Goal: Navigation & Orientation: Find specific page/section

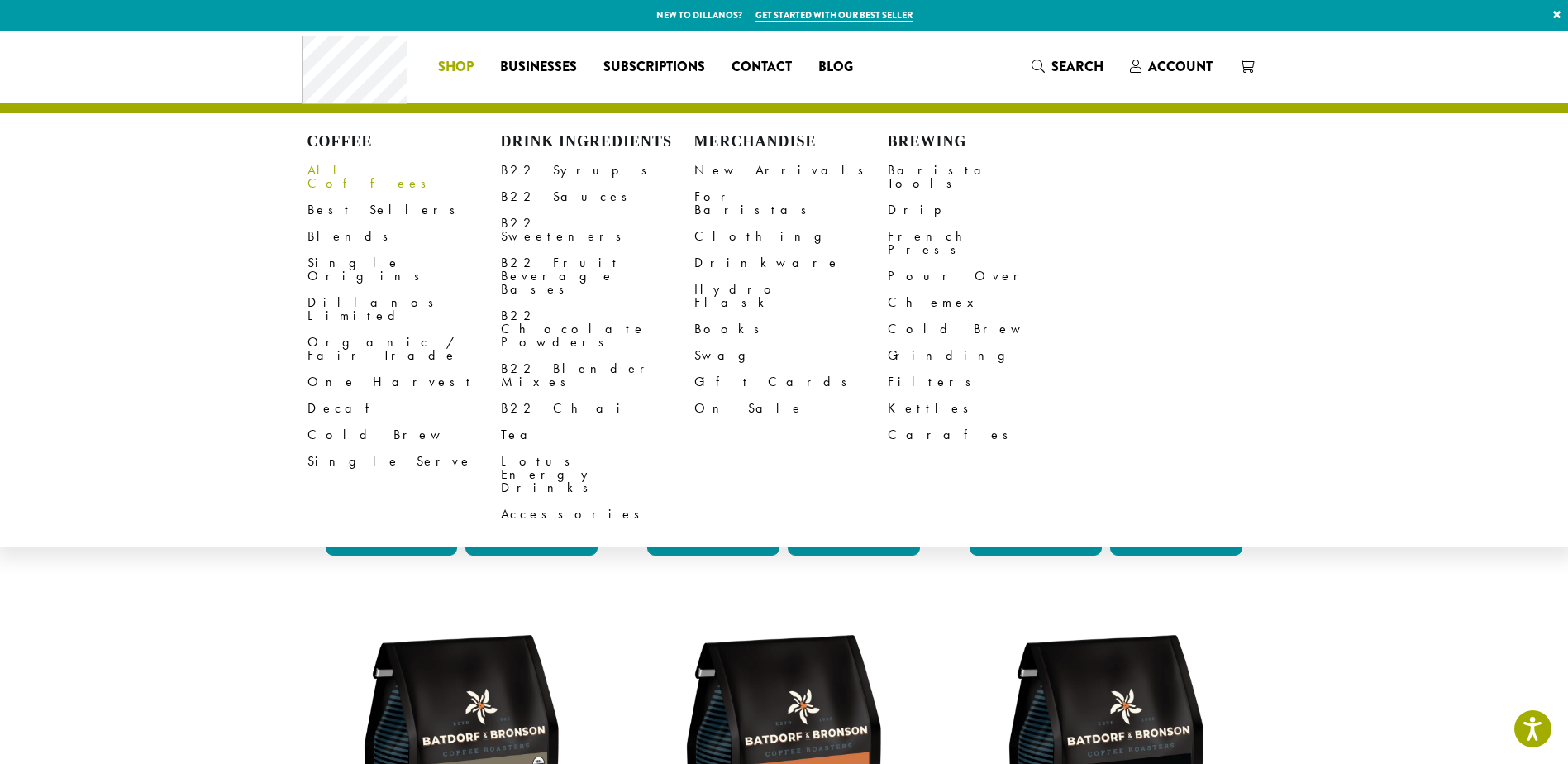
click at [332, 172] on link "All Coffees" at bounding box center [404, 177] width 193 height 40
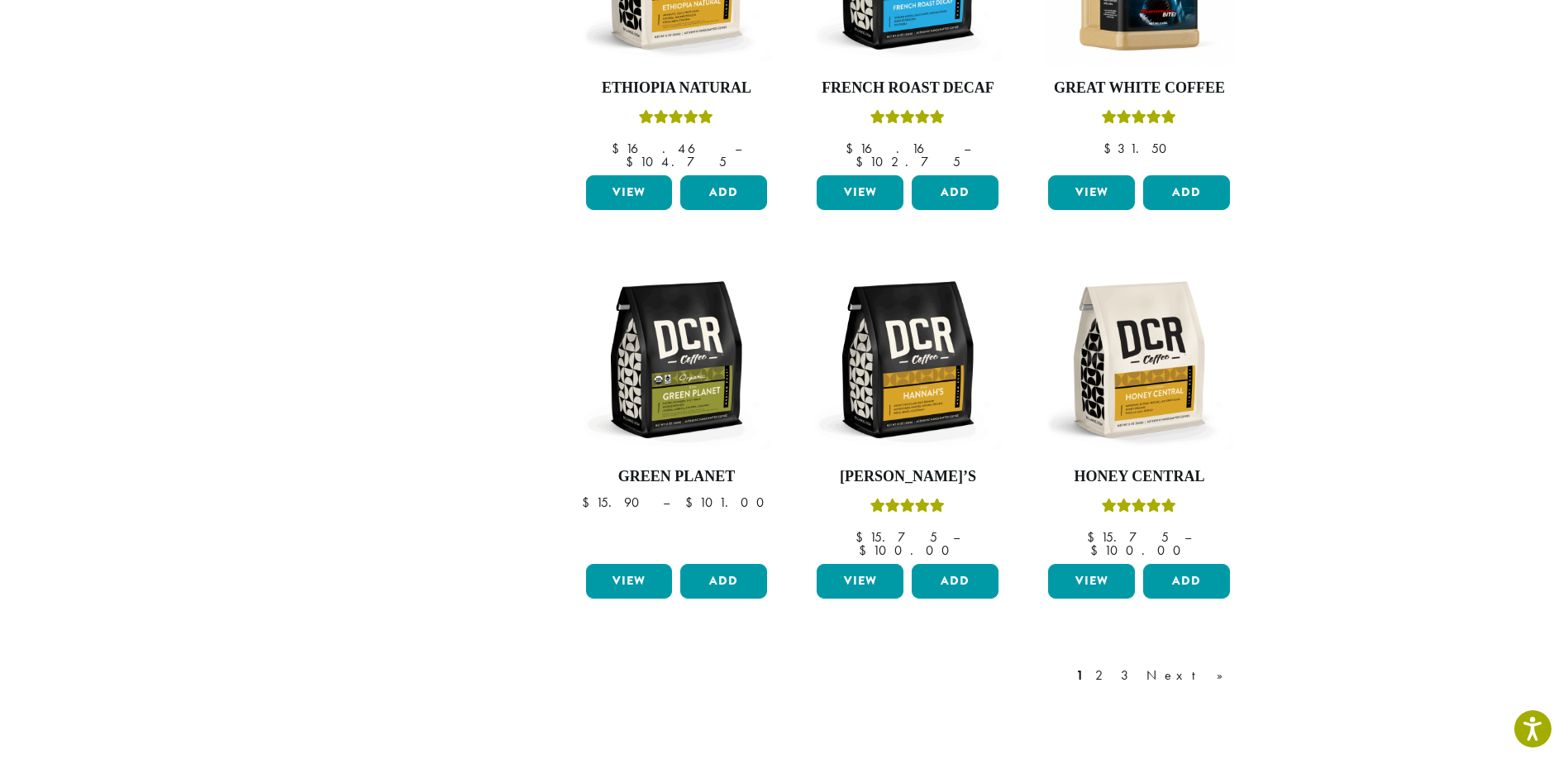
scroll to position [1354, 0]
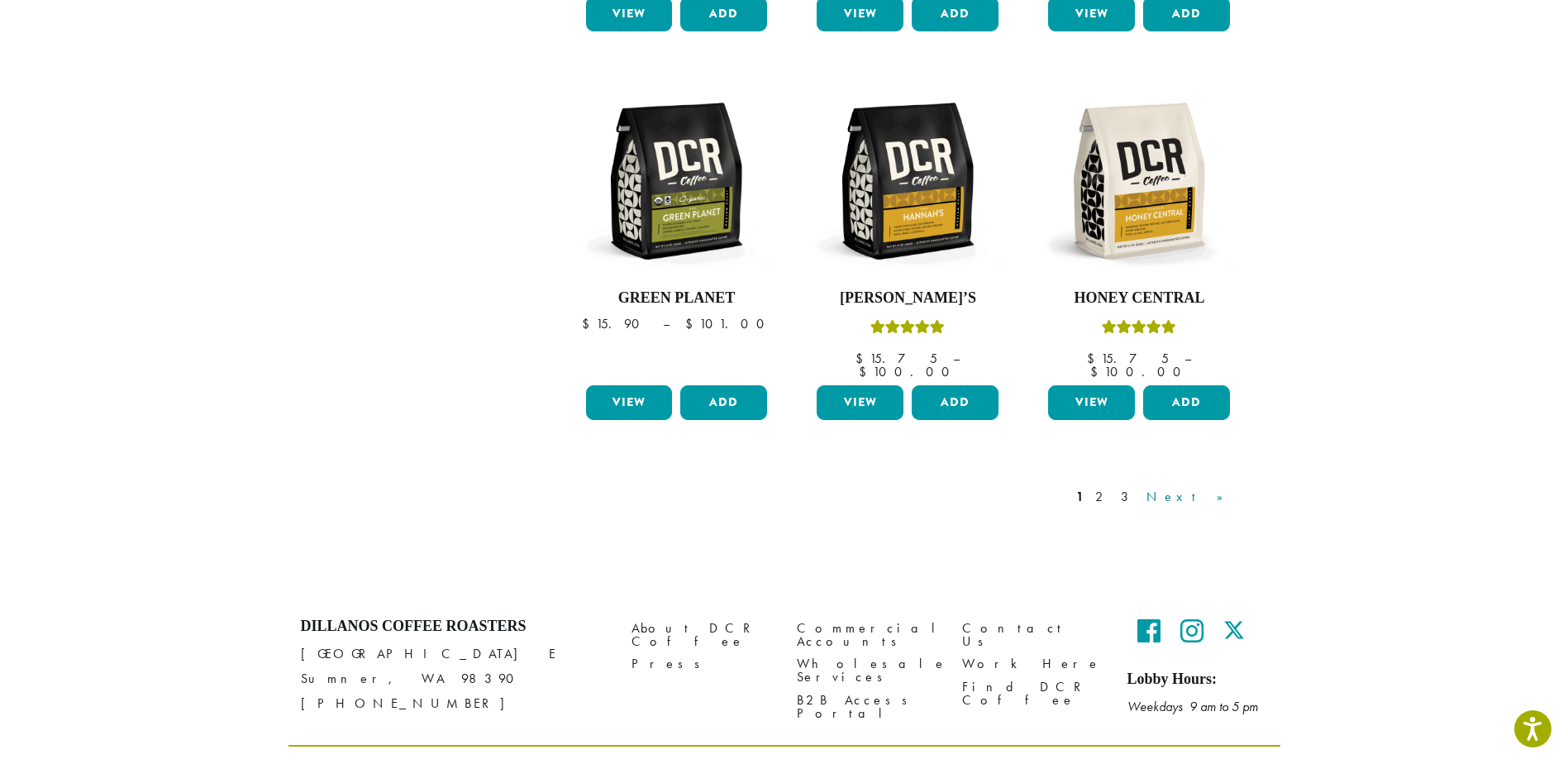
click at [1212, 487] on link "Next »" at bounding box center [1191, 497] width 95 height 20
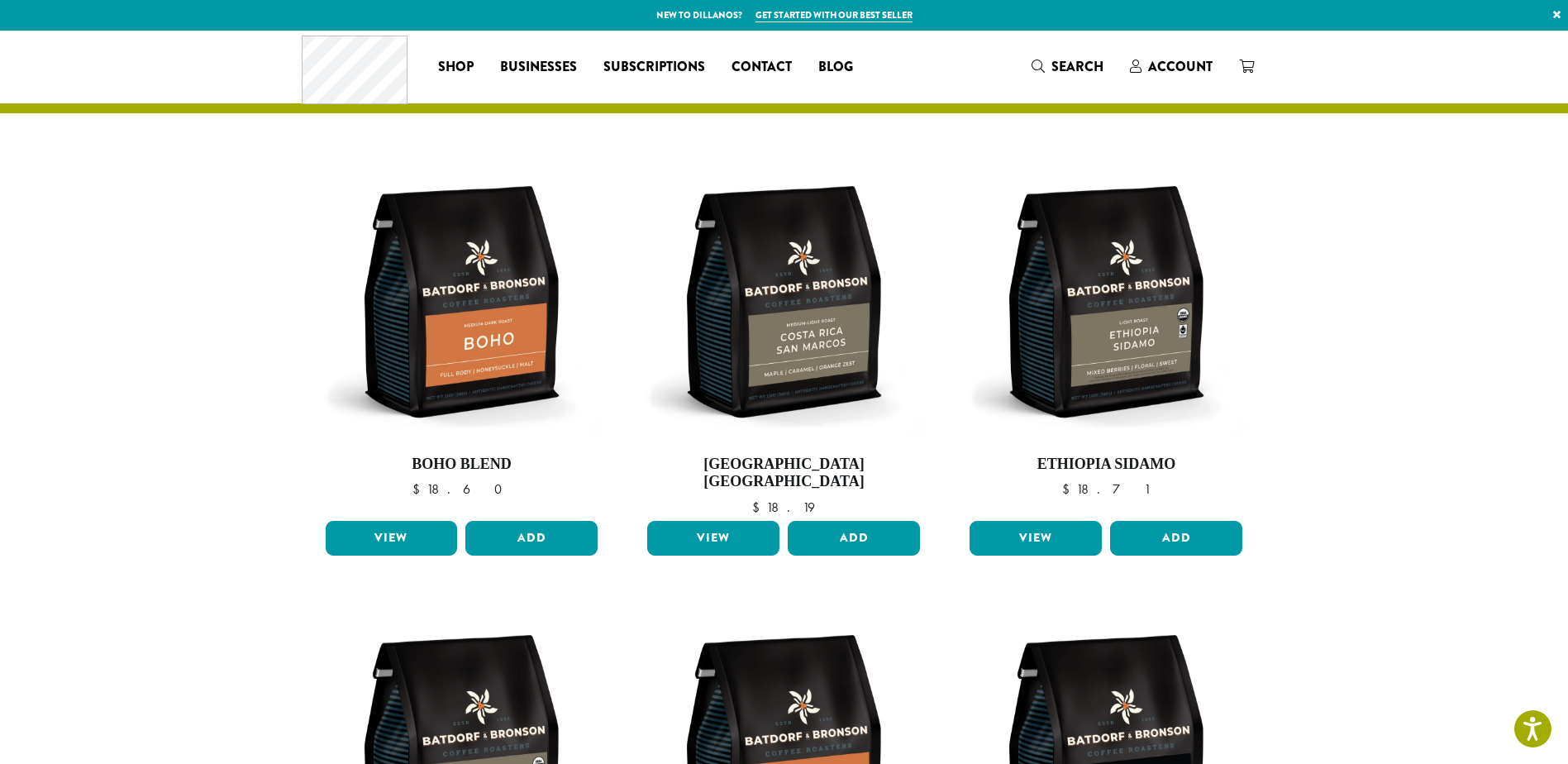
scroll to position [579, 0]
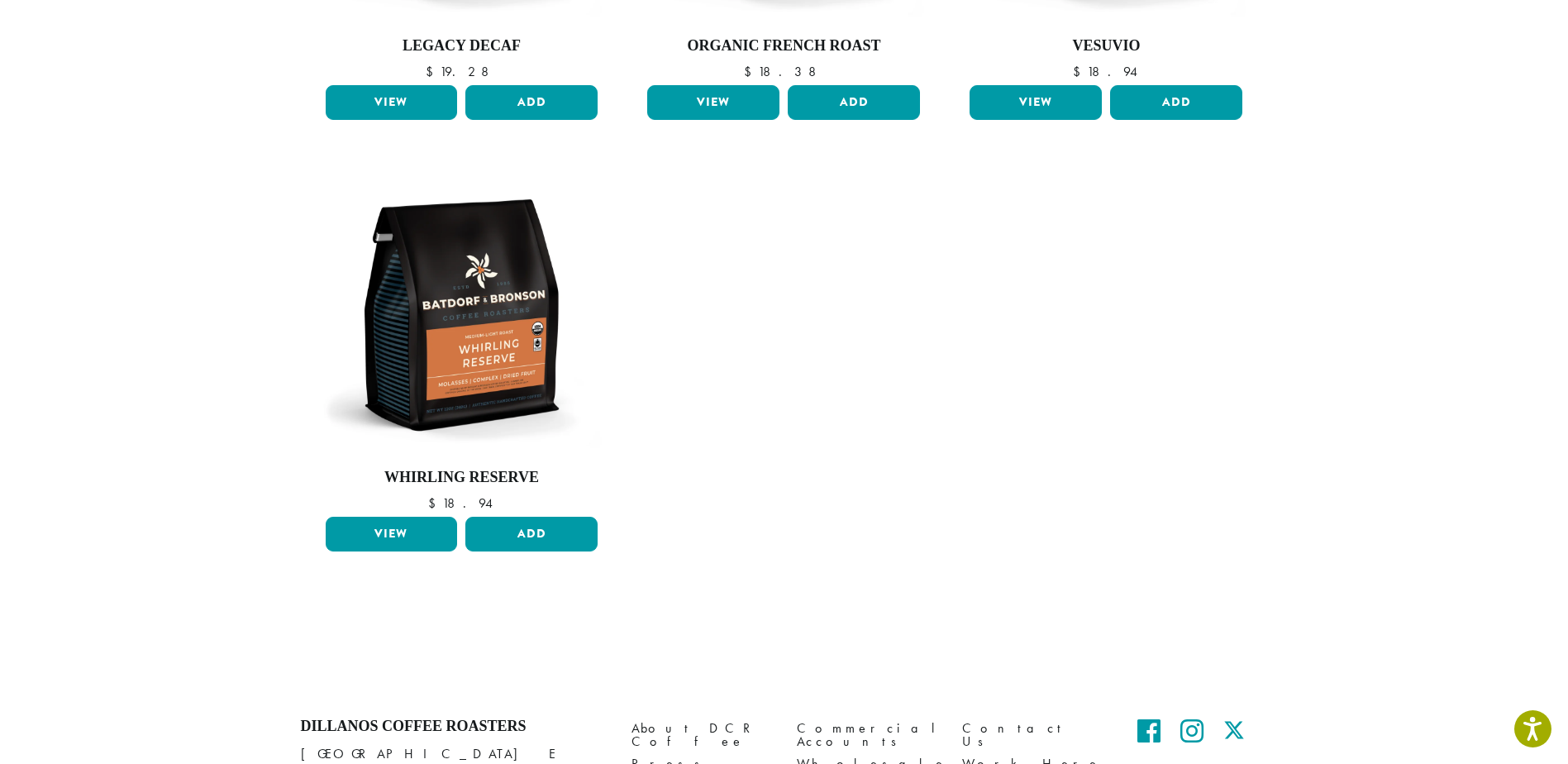
scroll to position [1323, 0]
